Goal: Check status

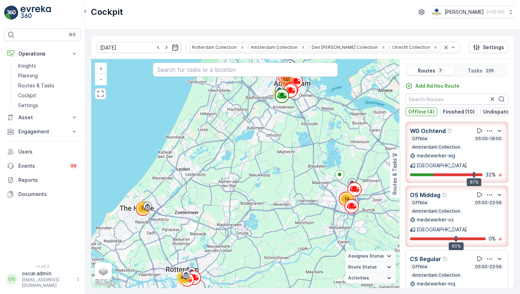
scroll to position [18, 0]
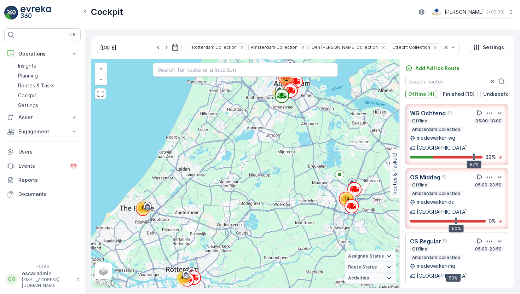
click at [432, 94] on p "Offline (4)" at bounding box center [421, 94] width 26 height 7
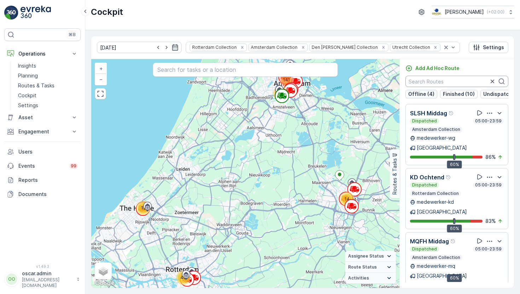
scroll to position [0, 0]
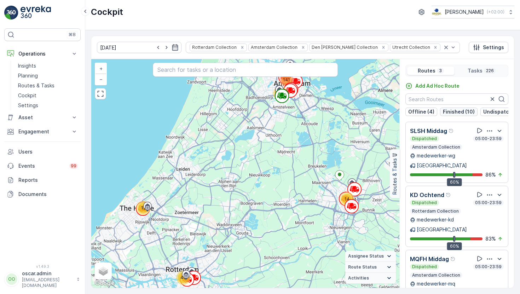
click at [460, 110] on p "Finished (10)" at bounding box center [459, 111] width 32 height 7
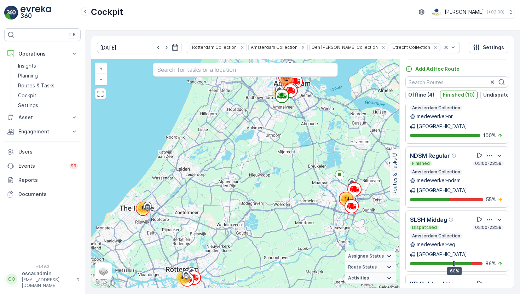
scroll to position [18, 0]
click at [465, 96] on p "Finished (10)" at bounding box center [459, 94] width 32 height 7
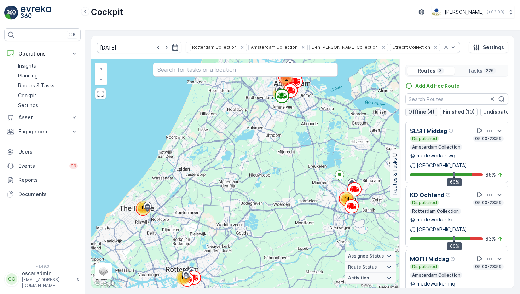
click at [422, 108] on button "Offline (4)" at bounding box center [421, 112] width 32 height 8
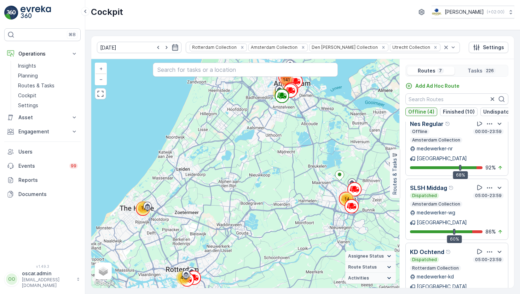
click at [423, 109] on p "Offline (4)" at bounding box center [421, 111] width 26 height 7
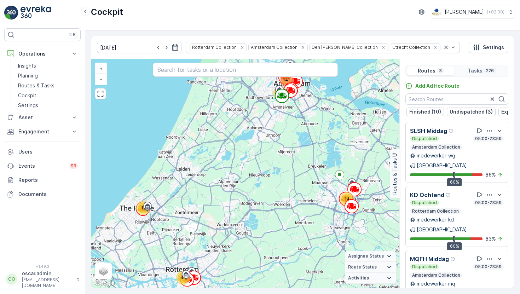
scroll to position [0, 96]
click at [446, 110] on p "Expired (1)" at bounding box center [452, 111] width 26 height 7
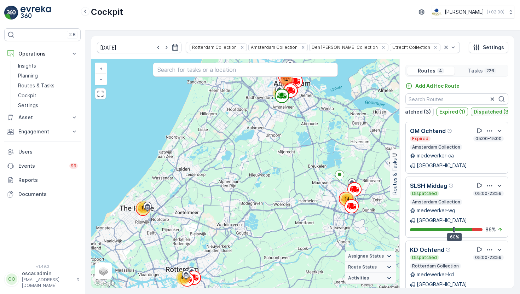
click at [471, 110] on button "Dispatched (3)" at bounding box center [492, 112] width 42 height 8
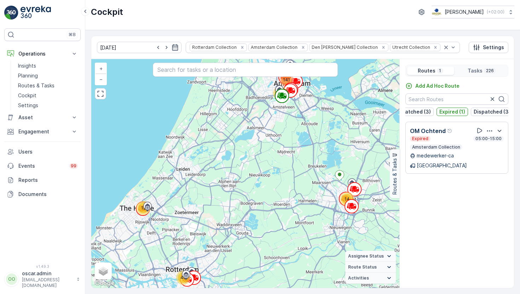
click at [452, 111] on p "Expired (1)" at bounding box center [452, 111] width 26 height 7
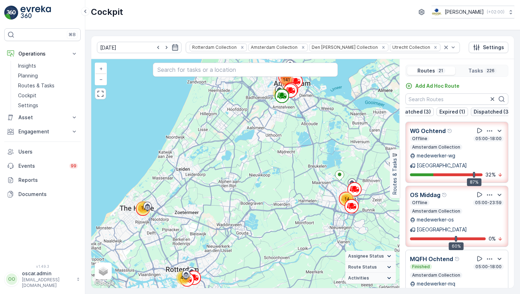
click at [477, 111] on p "Dispatched (3)" at bounding box center [492, 111] width 37 height 7
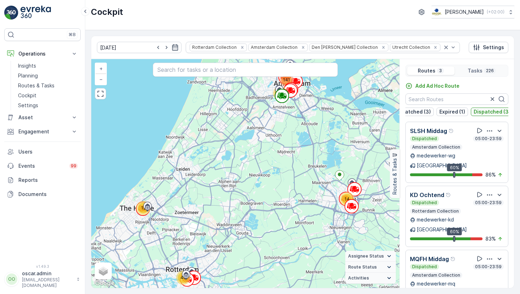
click at [486, 110] on p "Dispatched (3)" at bounding box center [492, 111] width 37 height 7
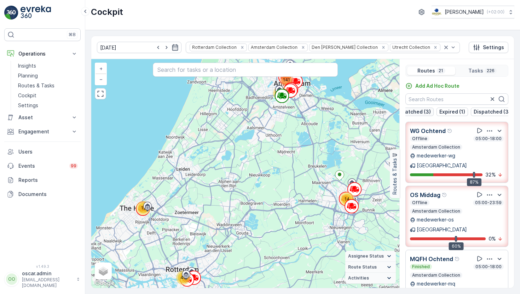
click at [416, 112] on p "Undispatched (3)" at bounding box center [409, 111] width 43 height 7
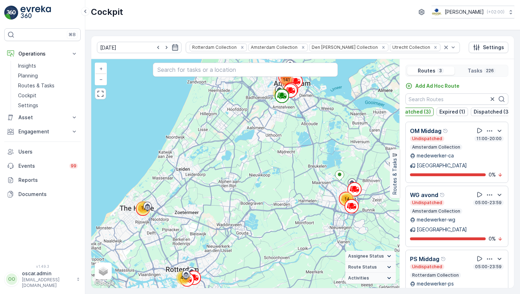
click at [416, 111] on p "Undispatched (3)" at bounding box center [409, 111] width 43 height 7
